Goal: Information Seeking & Learning: Learn about a topic

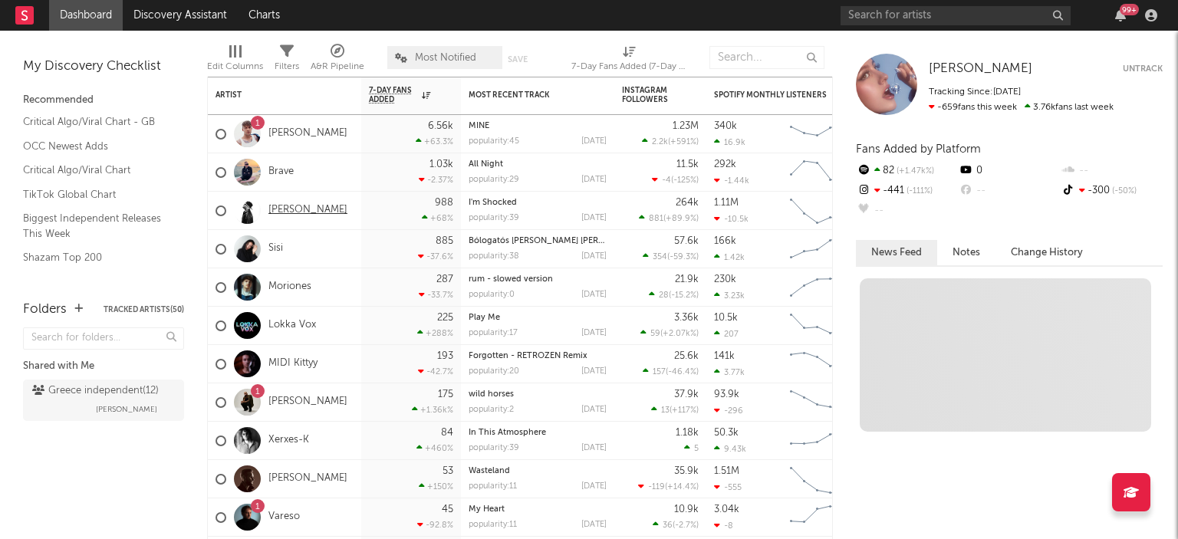
click at [310, 209] on link "[PERSON_NAME]" at bounding box center [307, 210] width 79 height 13
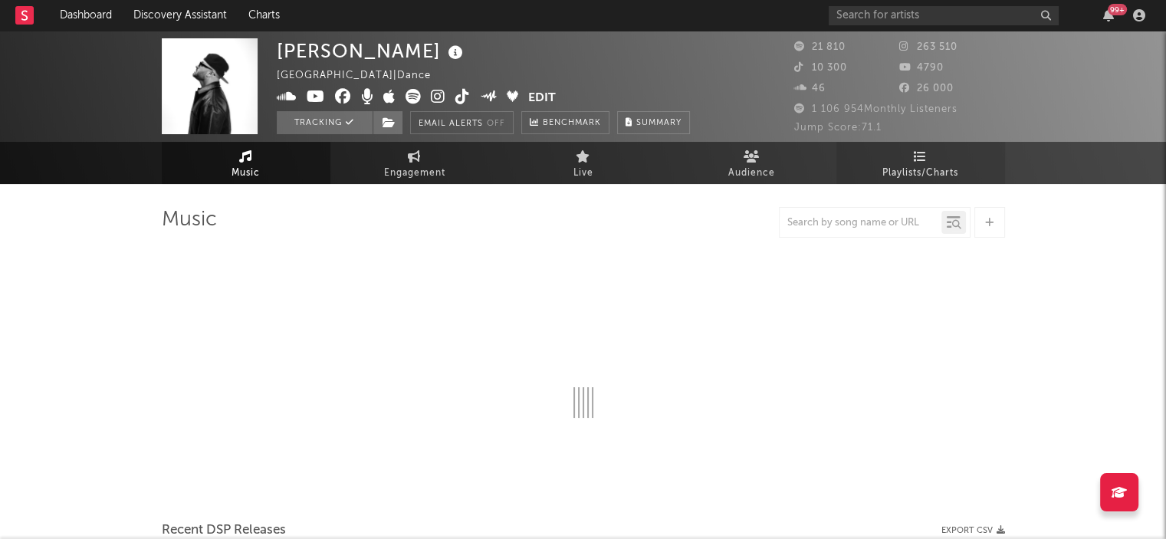
click at [936, 165] on span "Playlists/Charts" at bounding box center [921, 173] width 76 height 18
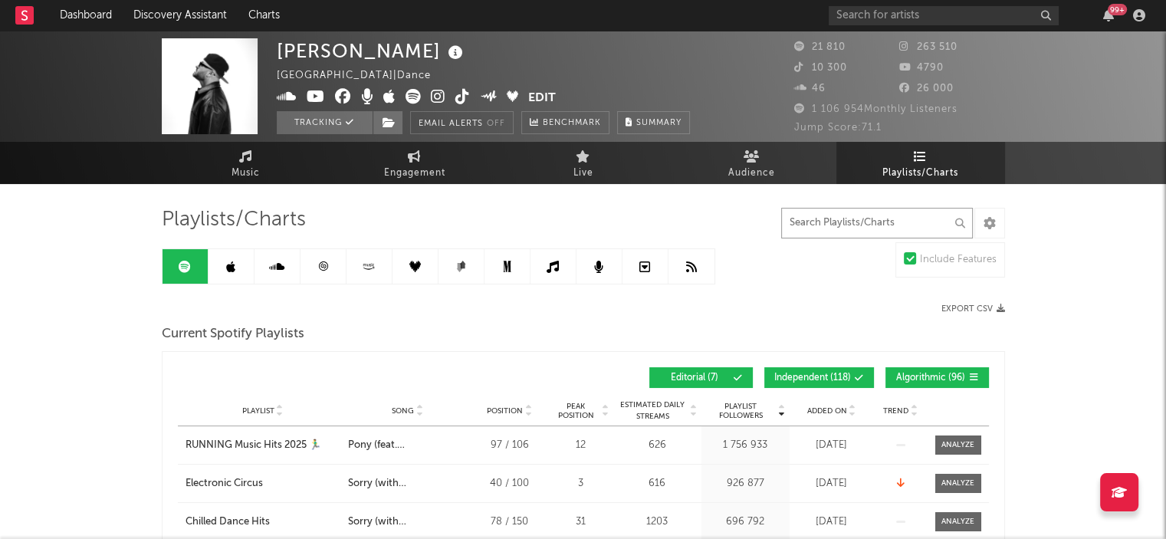
click at [881, 219] on input "text" at bounding box center [877, 223] width 192 height 31
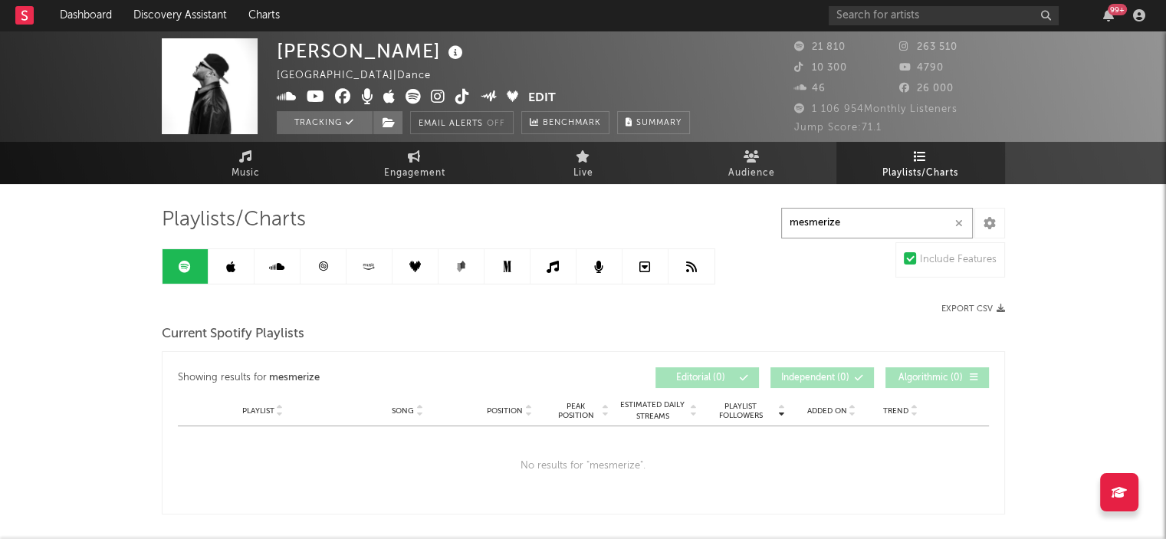
type input "mesmerize"
click at [216, 266] on link at bounding box center [232, 266] width 46 height 35
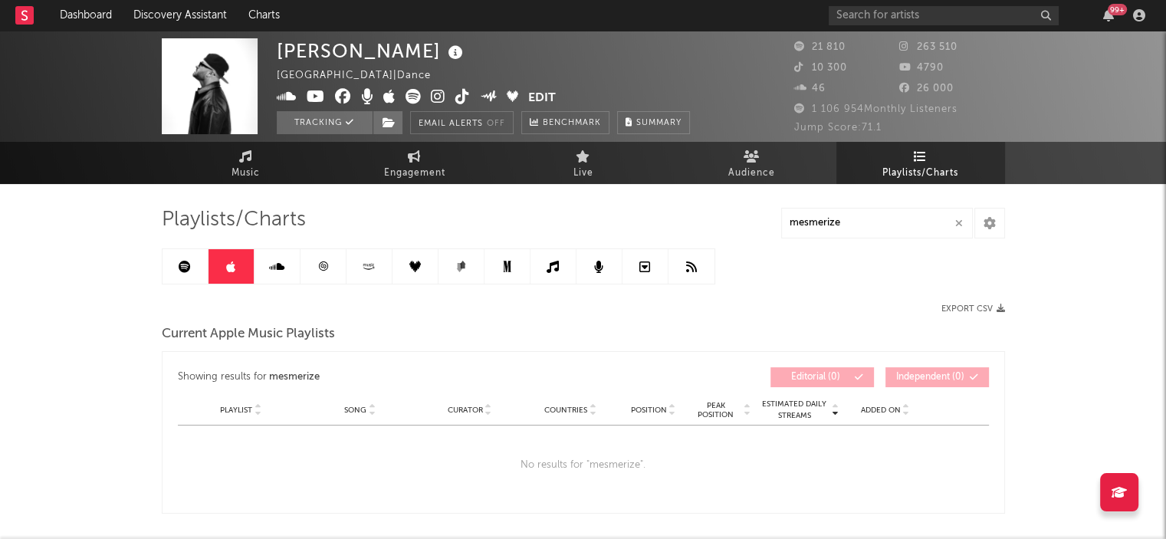
click at [294, 271] on link at bounding box center [278, 266] width 46 height 35
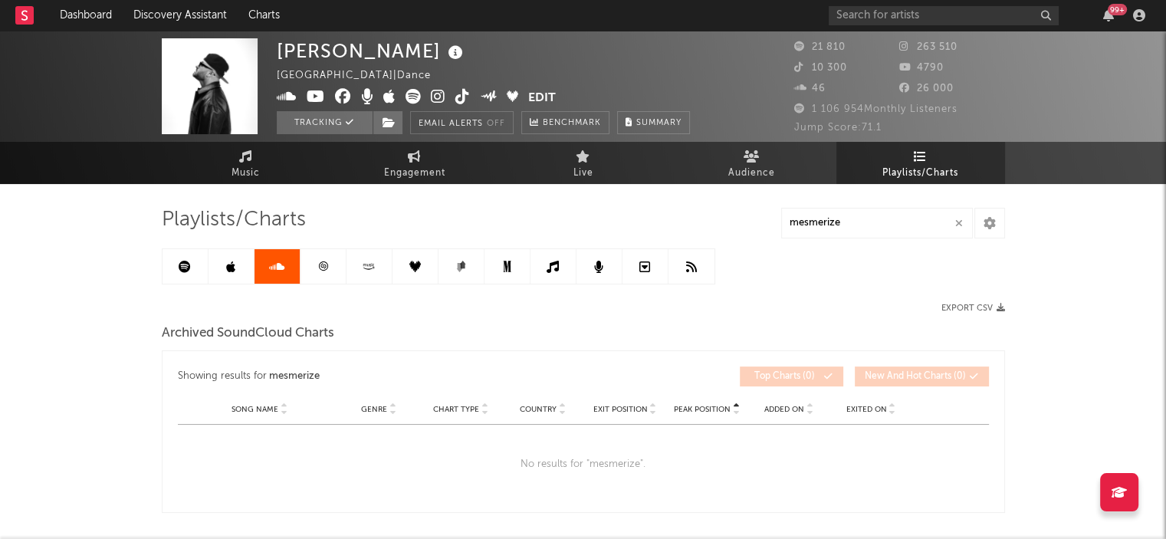
click at [310, 271] on link at bounding box center [324, 266] width 46 height 35
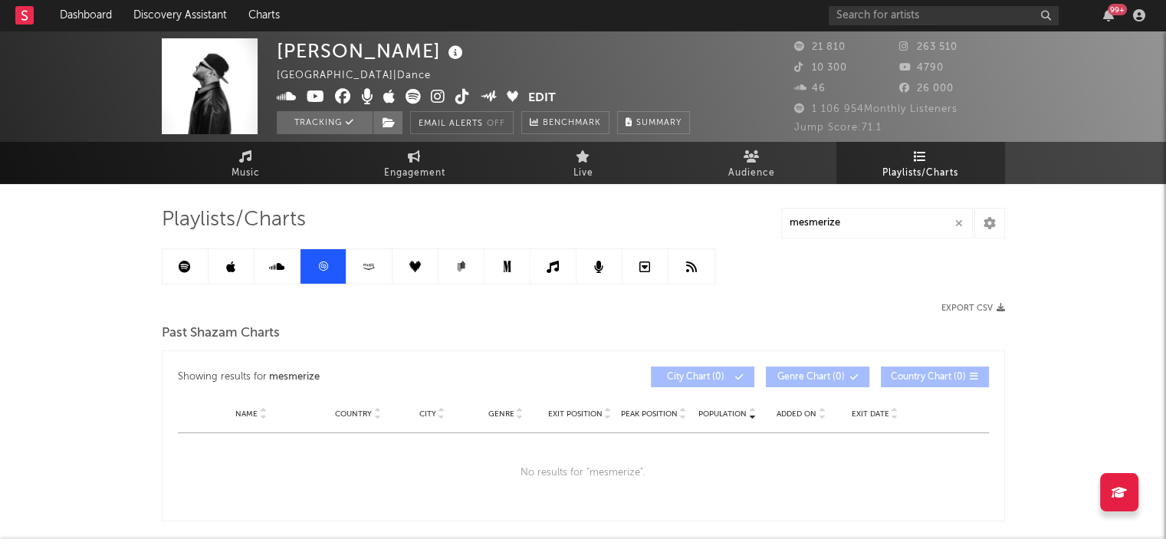
click at [357, 269] on link at bounding box center [370, 266] width 46 height 35
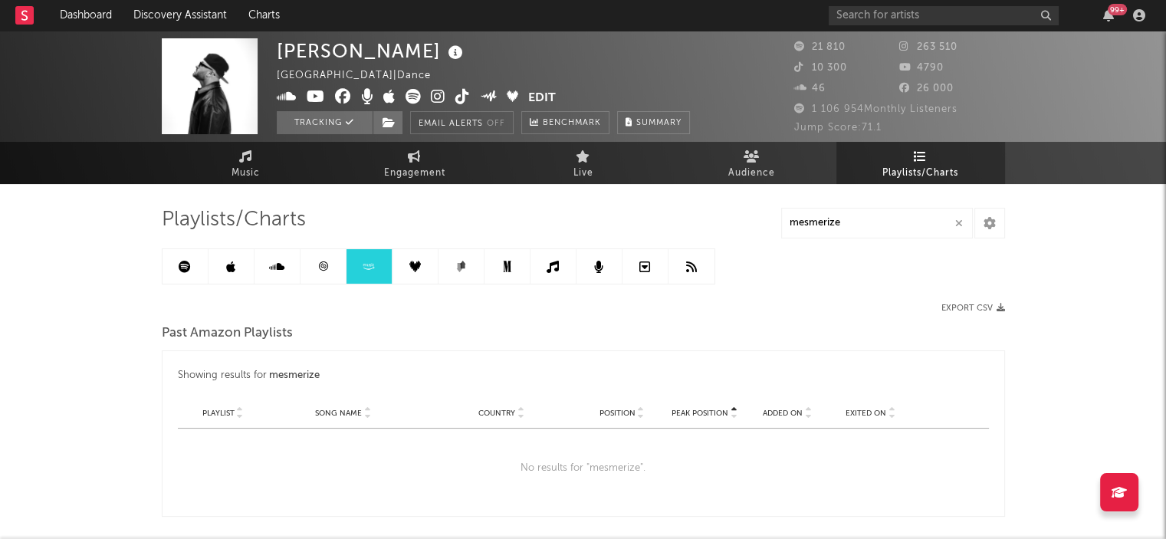
click at [407, 268] on link at bounding box center [416, 266] width 46 height 35
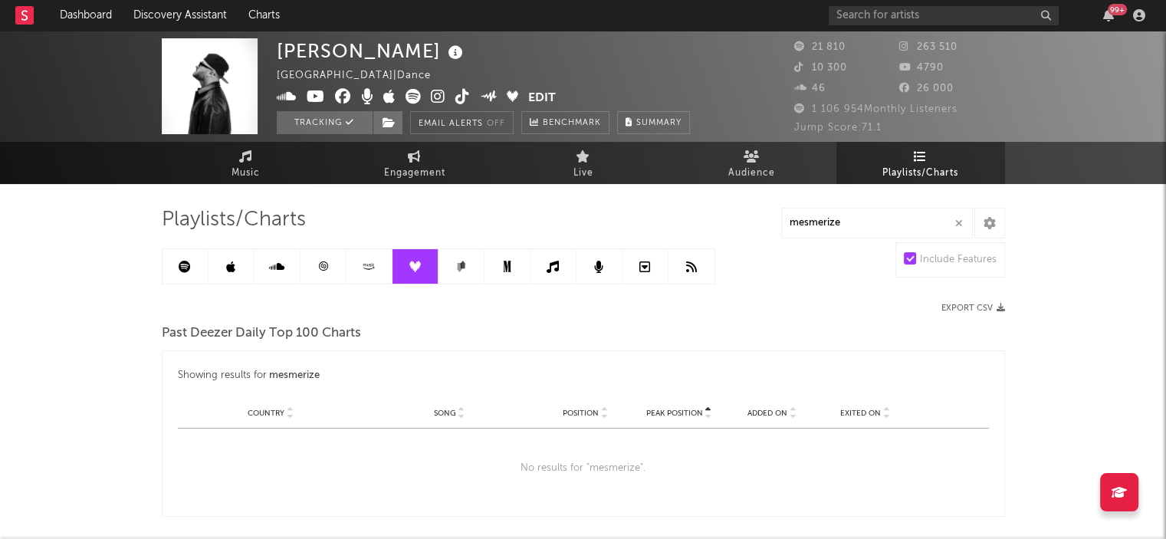
click at [454, 266] on link at bounding box center [462, 266] width 46 height 35
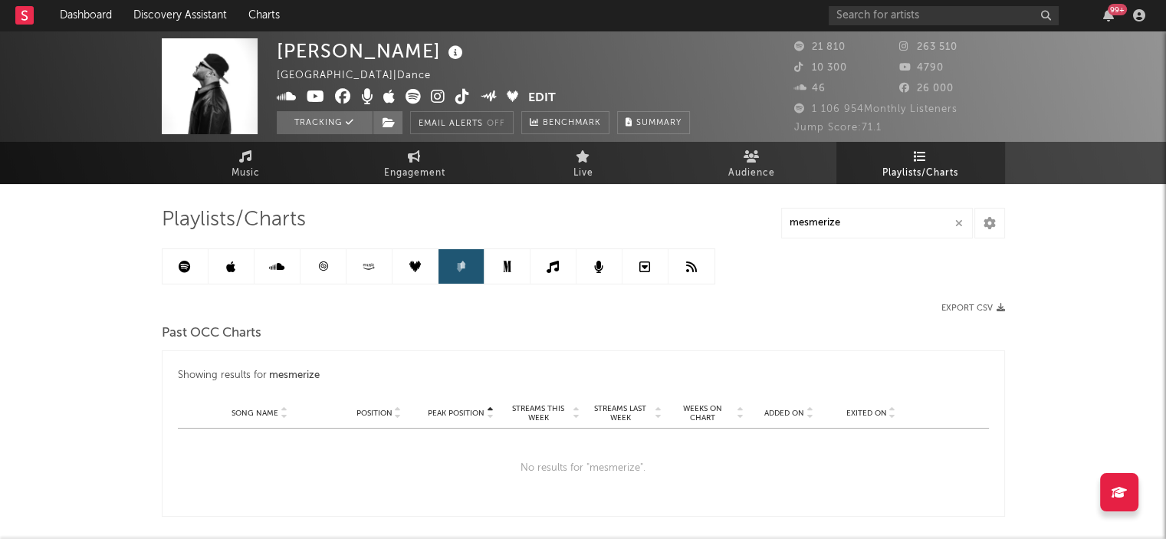
click at [510, 266] on icon at bounding box center [508, 267] width 12 height 12
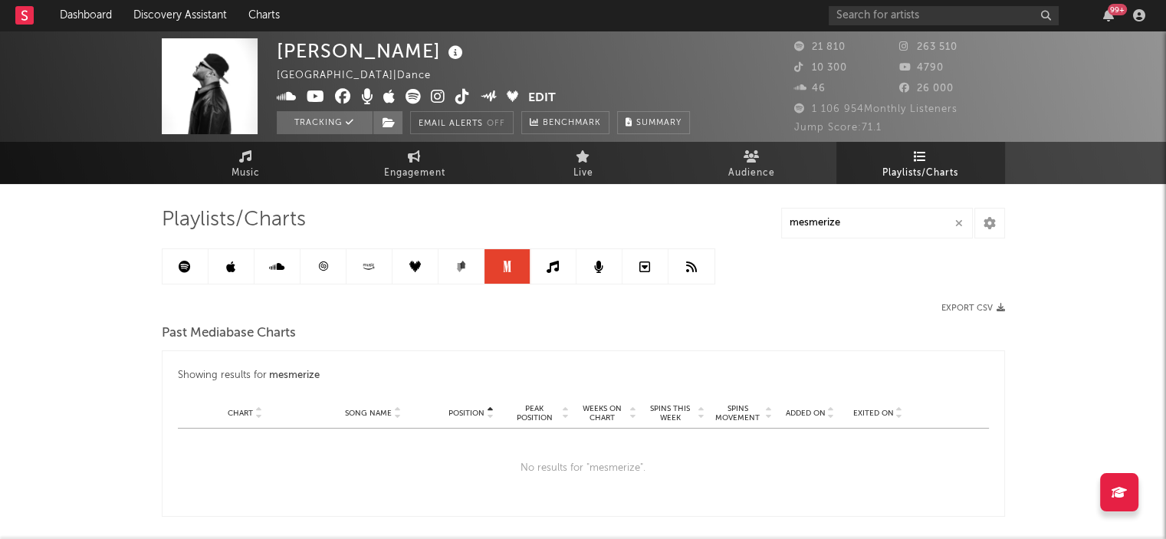
click at [561, 265] on link at bounding box center [554, 266] width 46 height 35
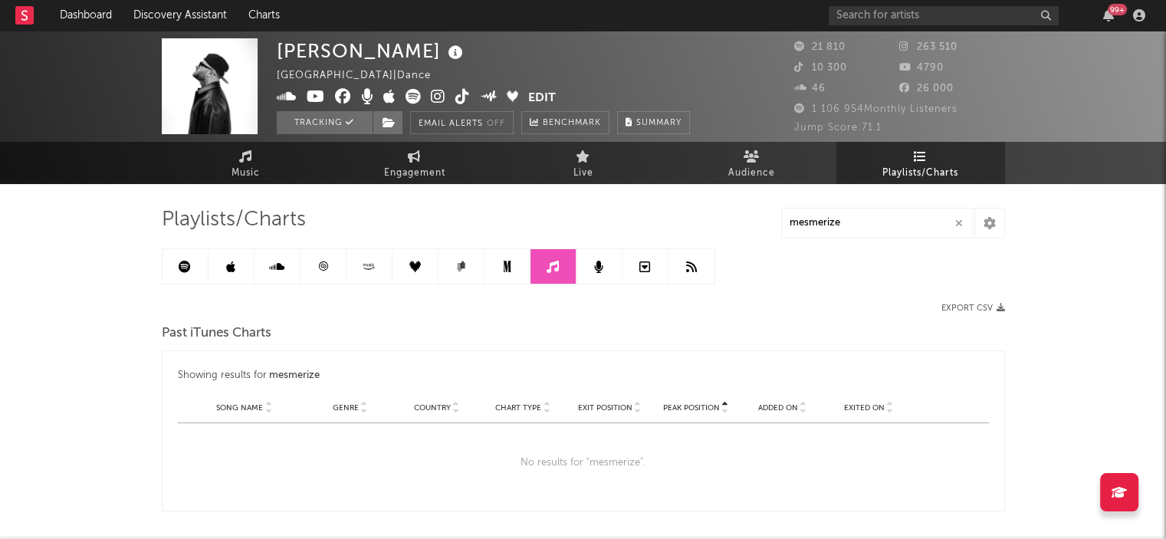
click at [613, 268] on link at bounding box center [600, 266] width 46 height 35
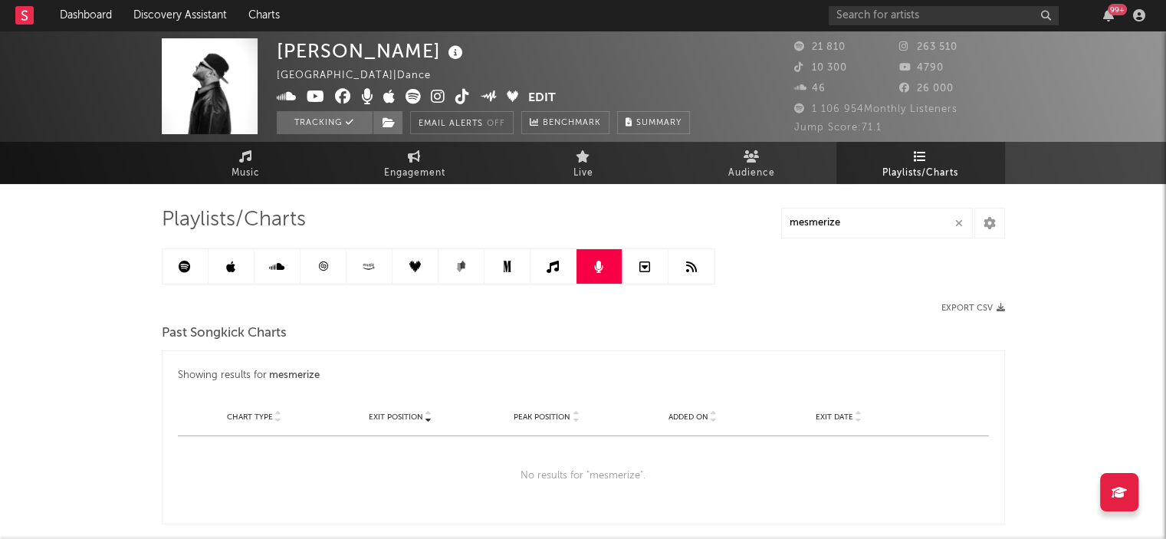
click at [650, 268] on link at bounding box center [646, 266] width 46 height 35
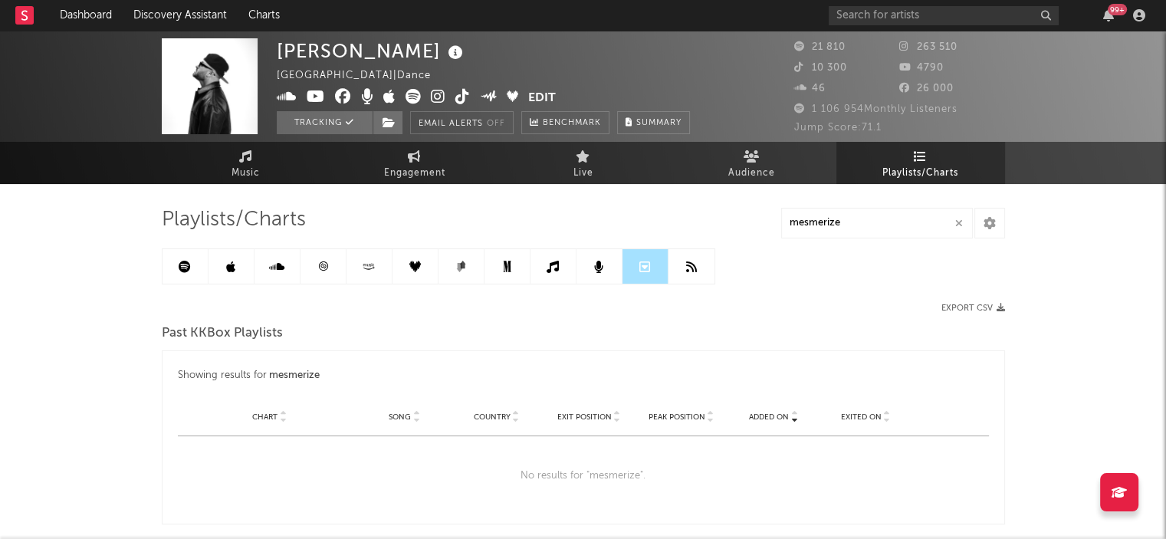
click at [689, 266] on icon at bounding box center [691, 267] width 11 height 12
